Goal: Transaction & Acquisition: Book appointment/travel/reservation

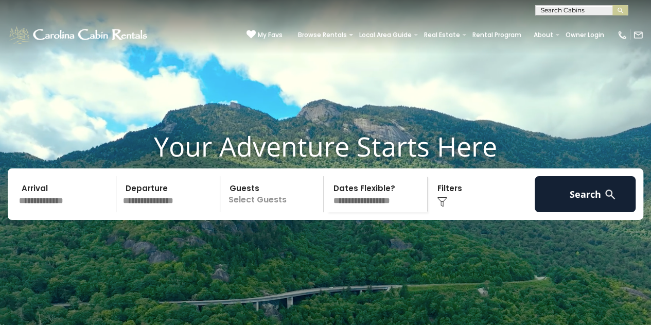
click at [61, 206] on input "text" at bounding box center [65, 194] width 101 height 36
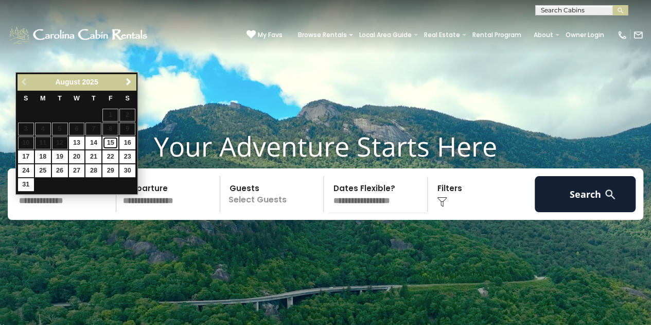
click at [106, 140] on link "15" at bounding box center [110, 142] width 16 height 13
type input "*******"
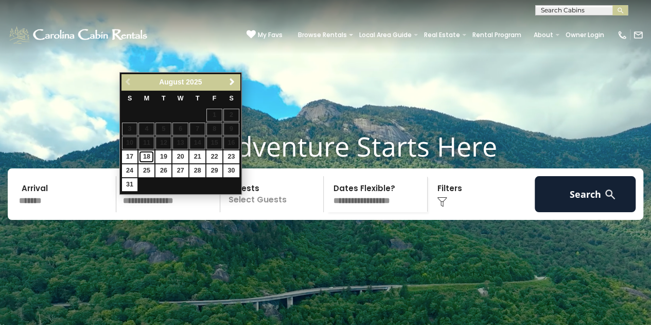
click at [142, 157] on link "18" at bounding box center [146, 156] width 16 height 13
type input "*******"
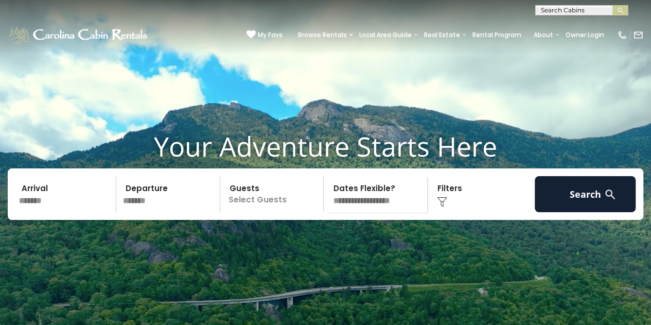
click at [258, 212] on p "Select Guests" at bounding box center [273, 194] width 100 height 36
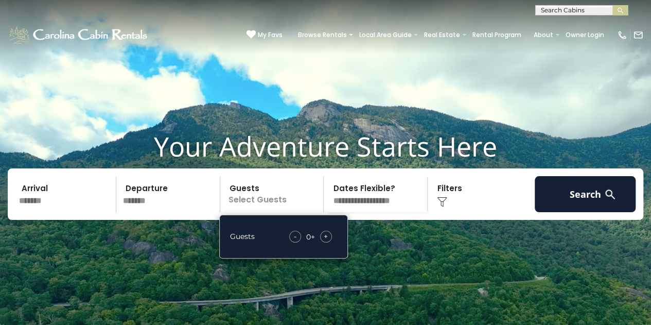
click at [327, 241] on span "+" at bounding box center [326, 236] width 4 height 10
click at [452, 206] on div "Click to Choose" at bounding box center [481, 194] width 101 height 36
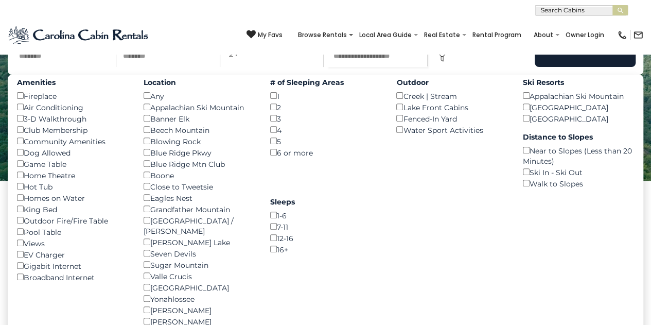
scroll to position [148, 0]
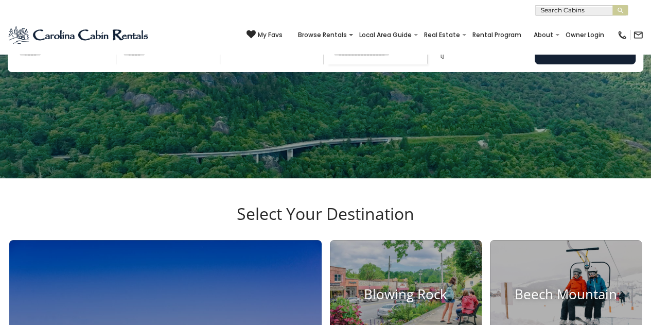
click at [439, 59] on img at bounding box center [442, 54] width 10 height 10
click at [446, 58] on div "Click to Choose" at bounding box center [481, 46] width 101 height 36
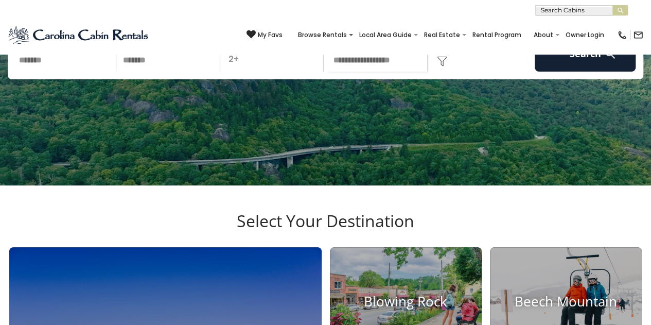
scroll to position [0, 0]
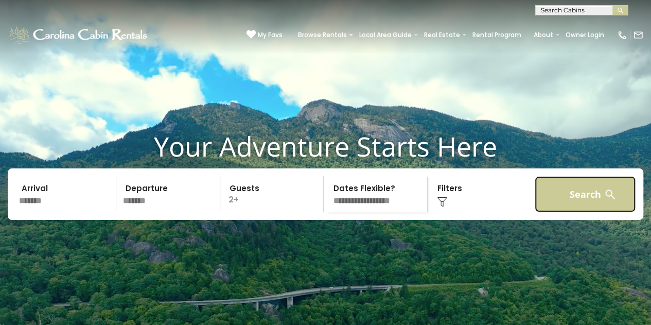
click at [555, 212] on button "Search" at bounding box center [585, 194] width 101 height 36
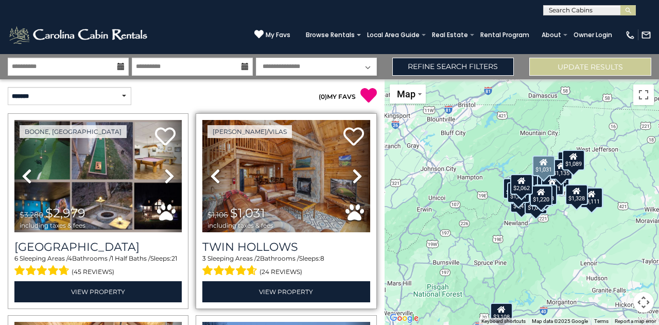
click at [353, 173] on icon at bounding box center [357, 176] width 10 height 16
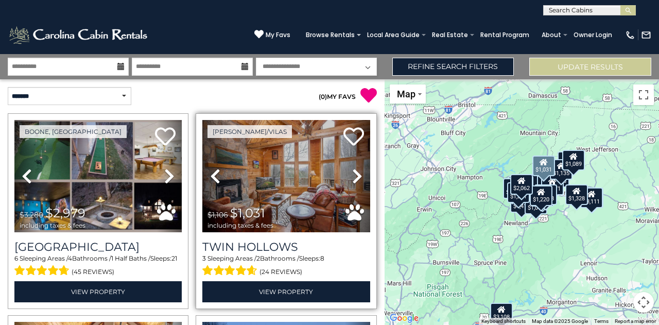
click at [353, 173] on icon at bounding box center [357, 176] width 10 height 16
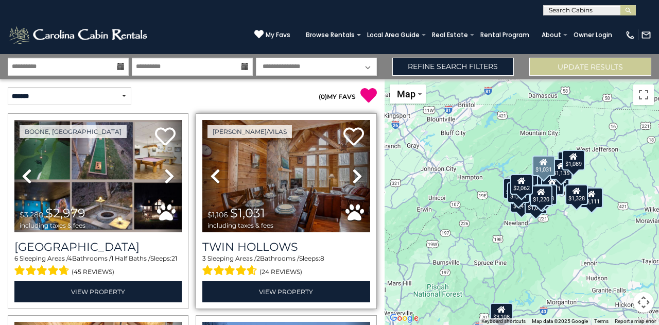
click at [353, 173] on icon at bounding box center [357, 176] width 10 height 16
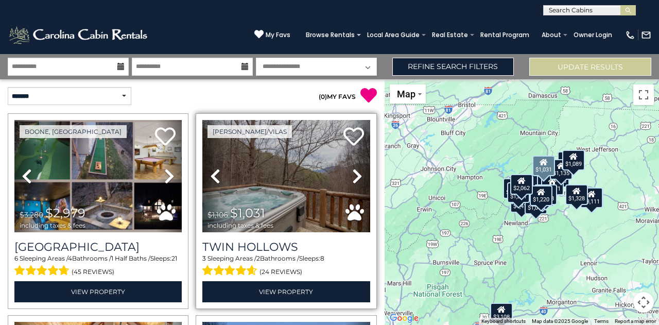
click at [353, 173] on icon at bounding box center [357, 176] width 10 height 16
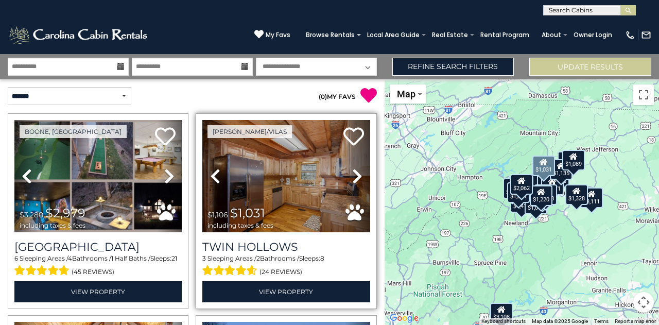
click at [353, 173] on icon at bounding box center [357, 176] width 10 height 16
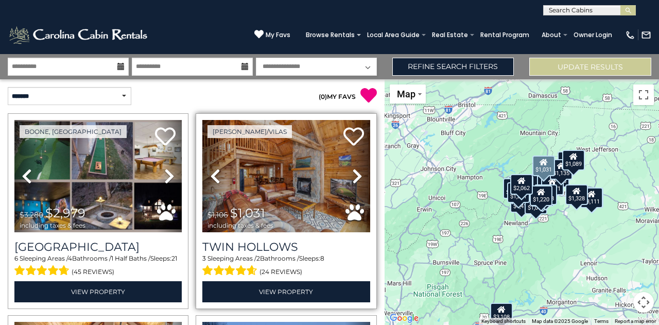
click at [353, 173] on icon at bounding box center [357, 176] width 10 height 16
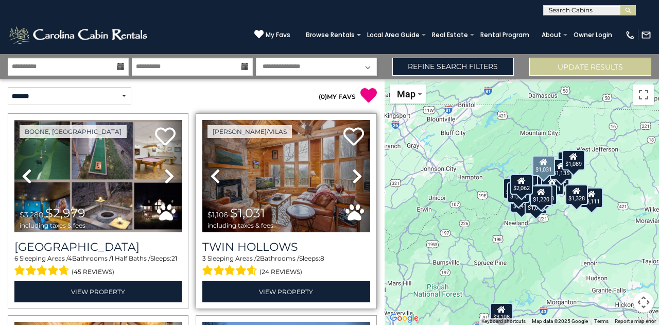
click at [353, 173] on icon at bounding box center [357, 176] width 10 height 16
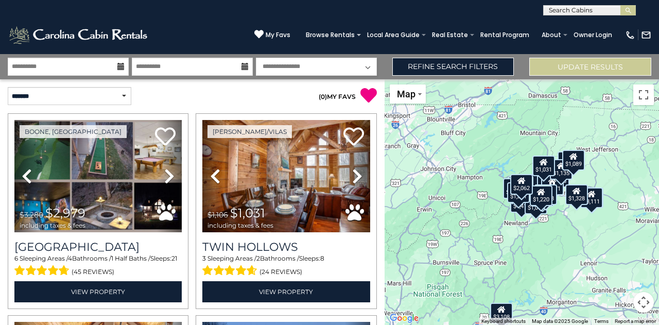
drag, startPoint x: 650, startPoint y: 303, endPoint x: 641, endPoint y: 308, distance: 10.2
click at [641, 308] on button "Map camera controls" at bounding box center [643, 302] width 21 height 21
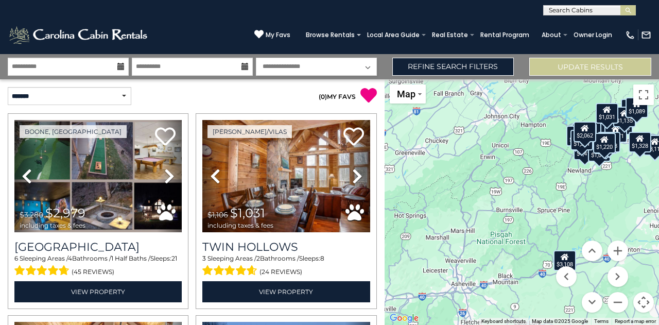
drag, startPoint x: 453, startPoint y: 214, endPoint x: 515, endPoint y: 164, distance: 79.8
click at [515, 164] on div "$2,979 $1,031 $2,087 $1,354 $3,228 $1,879 $3,108 $1,091 $3,111 $1,140 $1,417 $1…" at bounding box center [522, 202] width 274 height 246
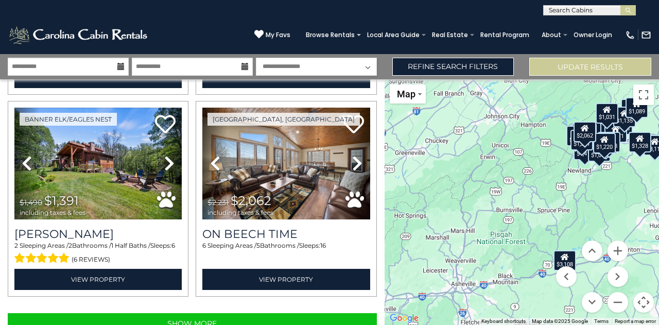
scroll to position [2844, 0]
